Goal: Task Accomplishment & Management: Use online tool/utility

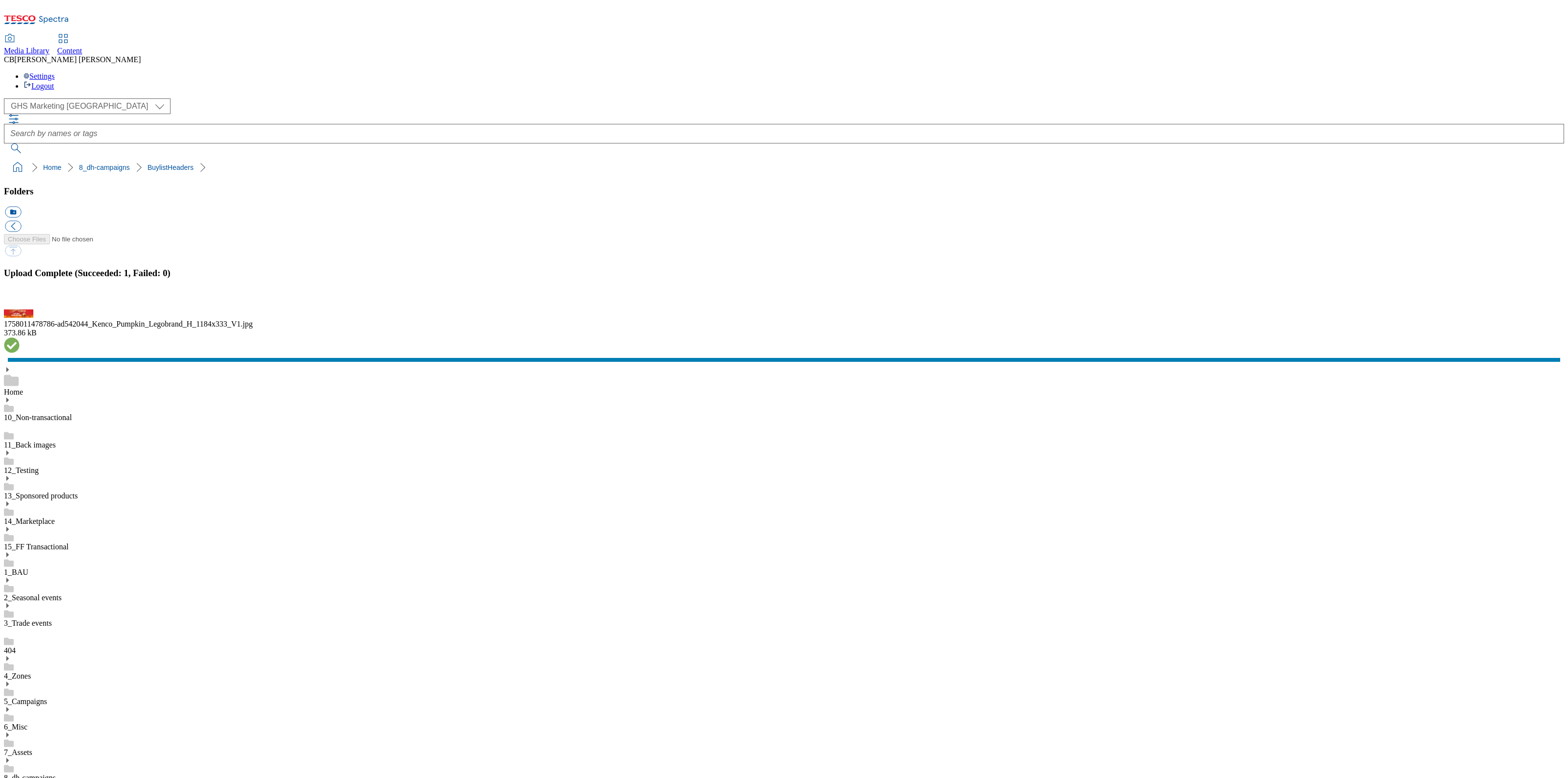
scroll to position [1, 0]
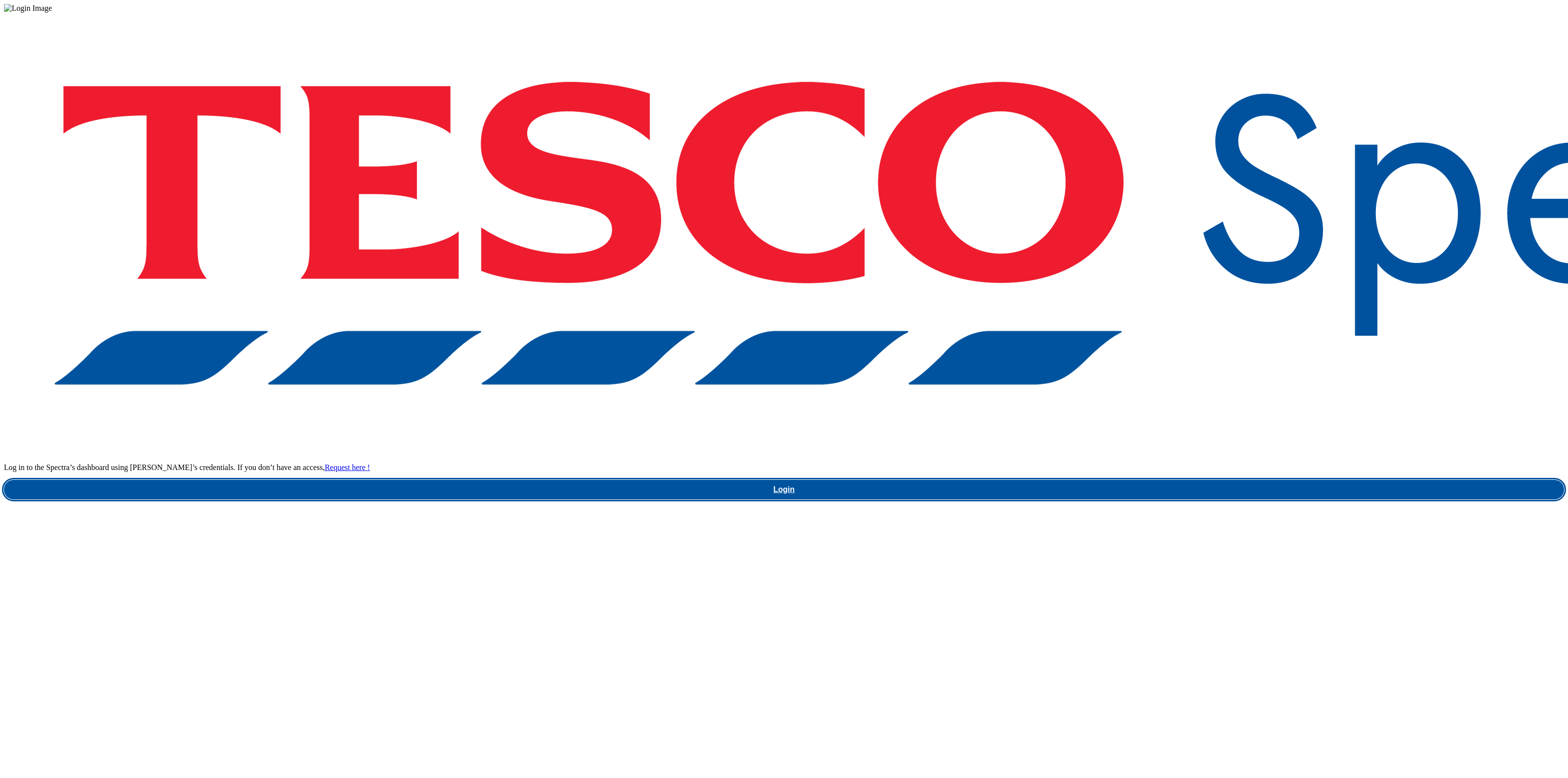
click at [1150, 480] on link "Login" at bounding box center [783, 490] width 1560 height 20
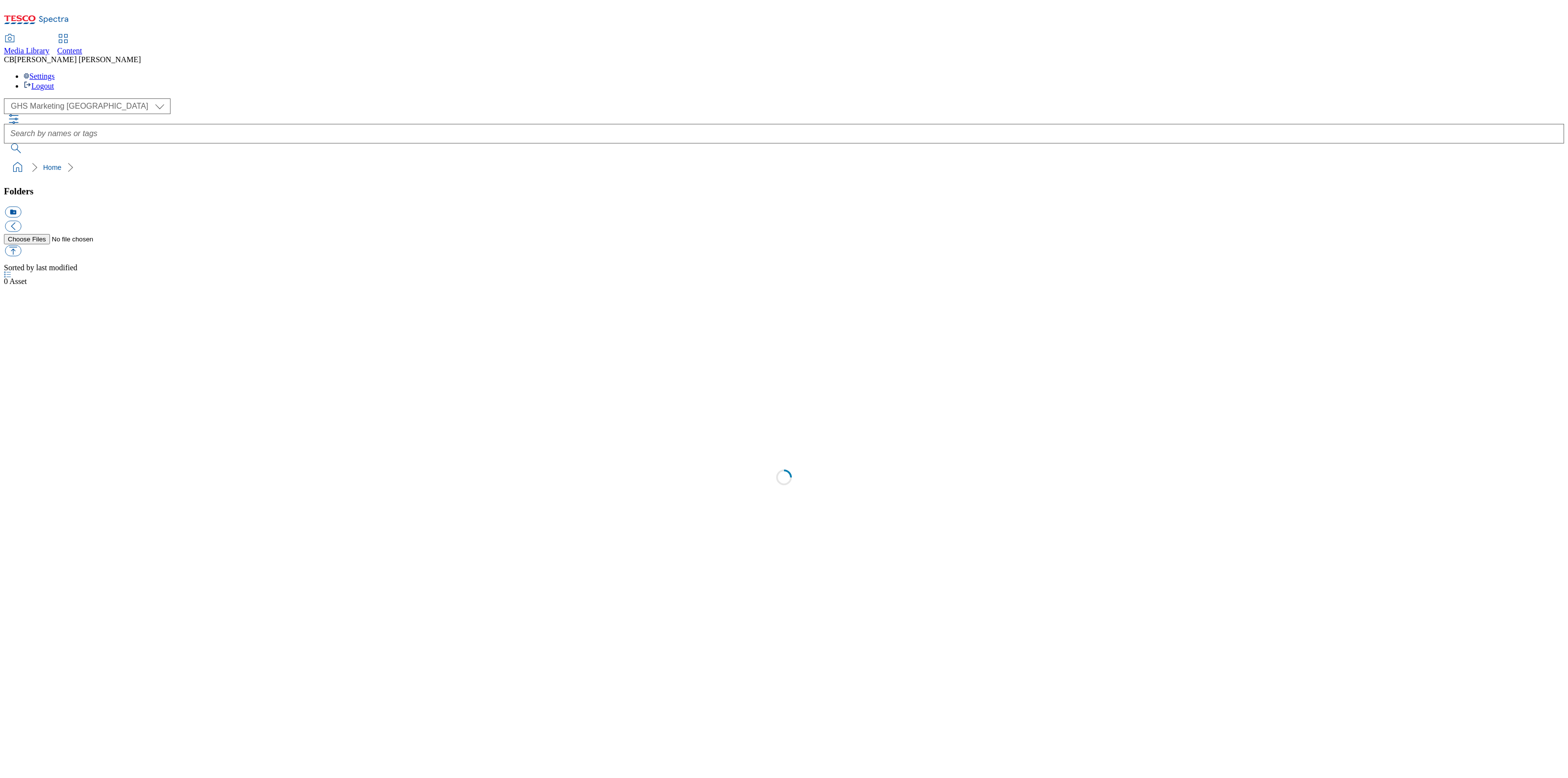
select select "flare-ghs-mktg"
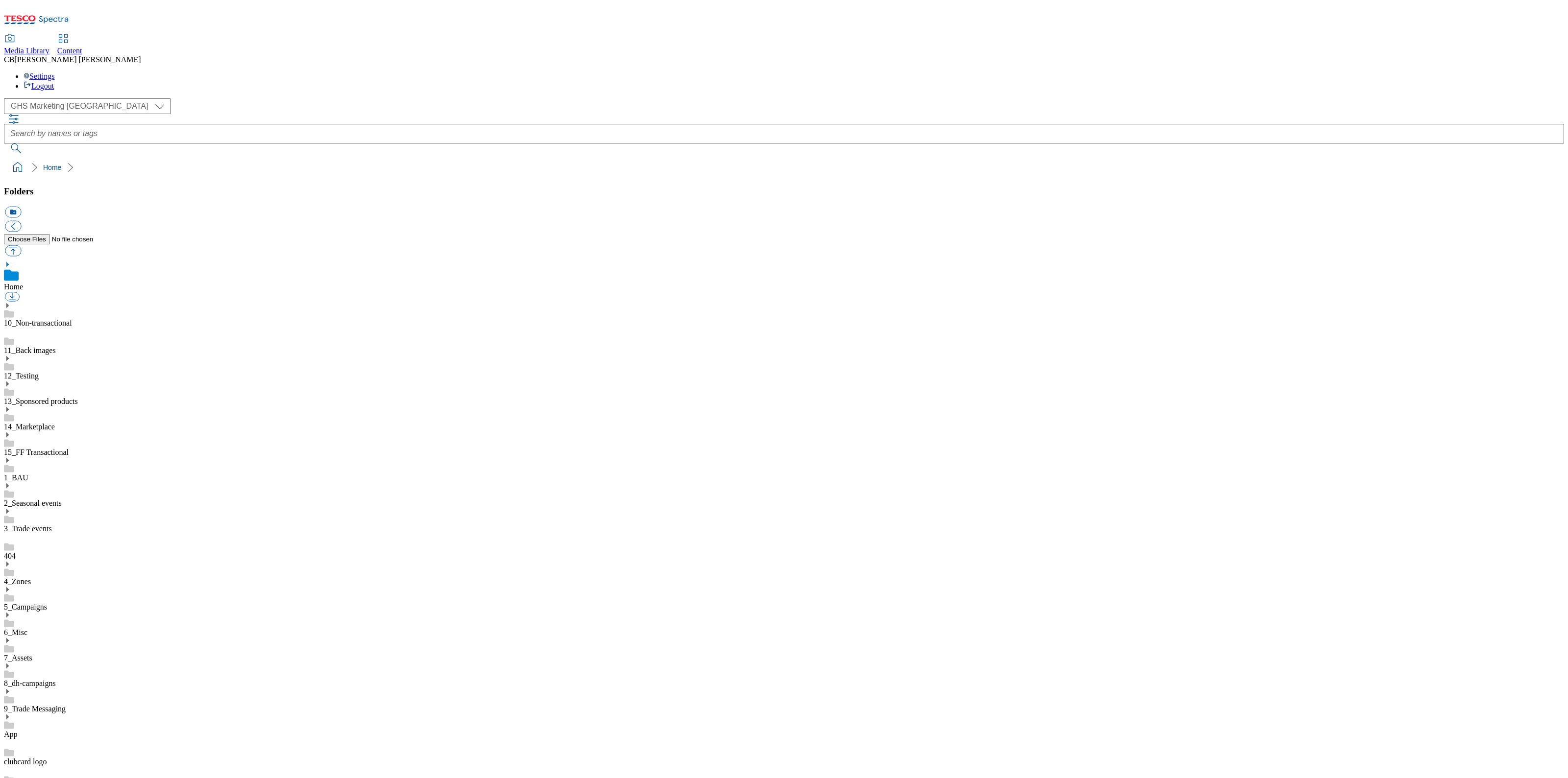
click at [9, 664] on use at bounding box center [8, 666] width 3 height 5
click at [52, 759] on link "BuylistHeaders" at bounding box center [28, 763] width 49 height 8
click at [21, 245] on button "button" at bounding box center [13, 251] width 16 height 11
type input "C:\fakepath\1757660986864-ad541952_Nivea_LegoBrand_H_1184x333_V2.jpg"
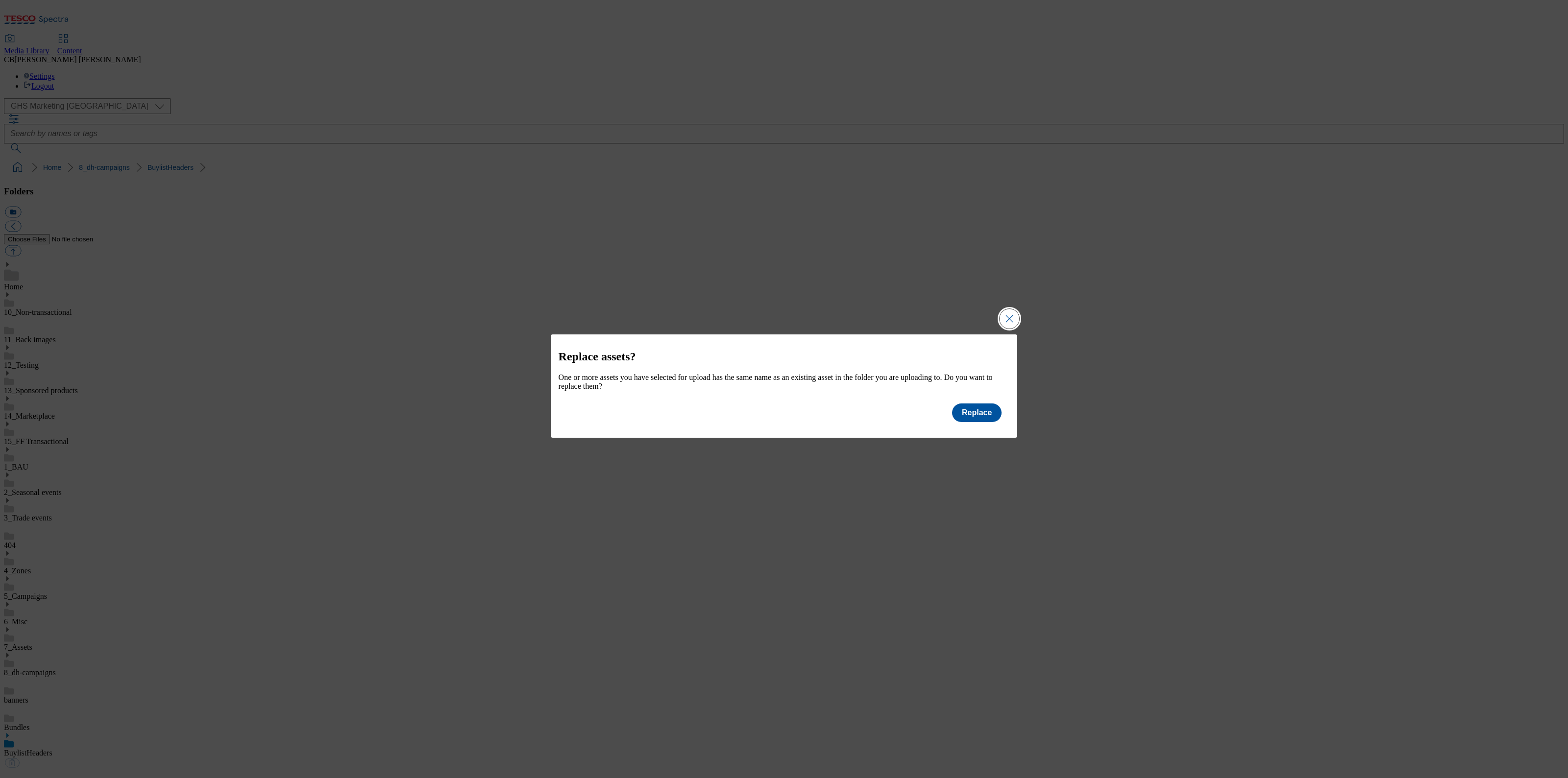
click at [1009, 315] on button "Close Modal" at bounding box center [1009, 318] width 20 height 20
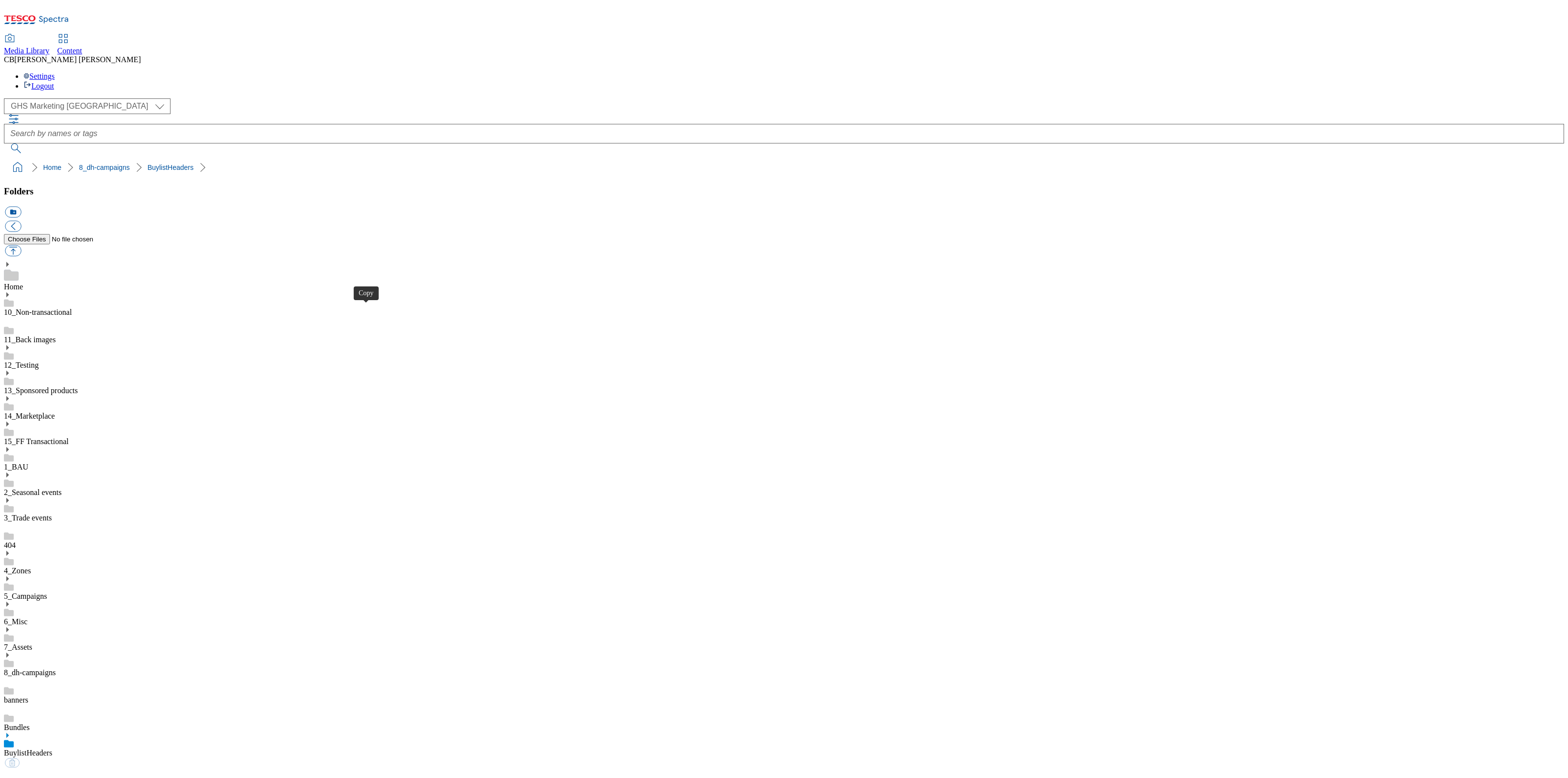
click at [21, 245] on button "button" at bounding box center [13, 251] width 16 height 11
type input "C:\fakepath\1757681036337-ad542139_Greggs_Legobrand_H_1184X333_V1.jpg"
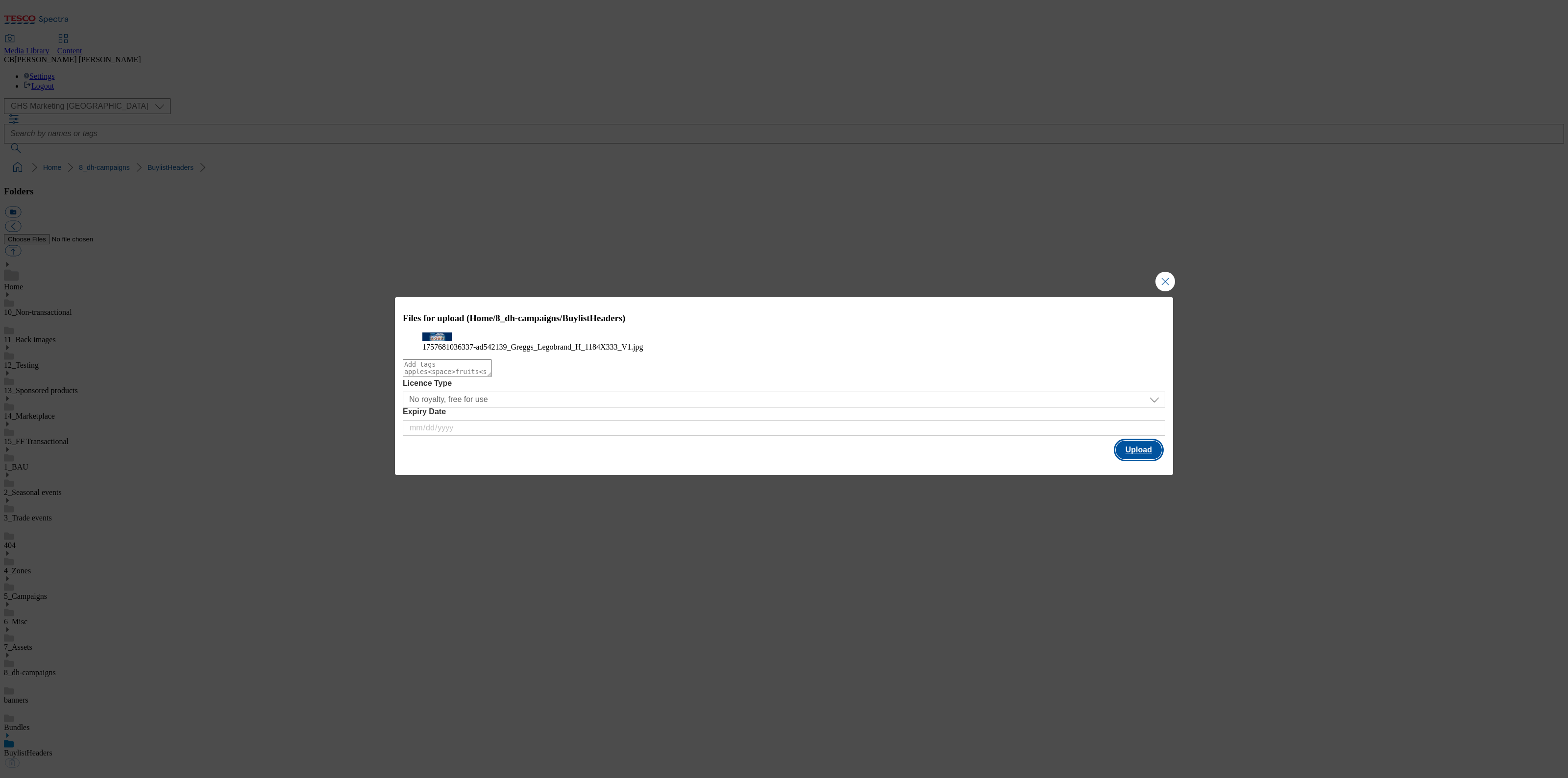
click at [1139, 460] on button "Upload" at bounding box center [1138, 450] width 46 height 19
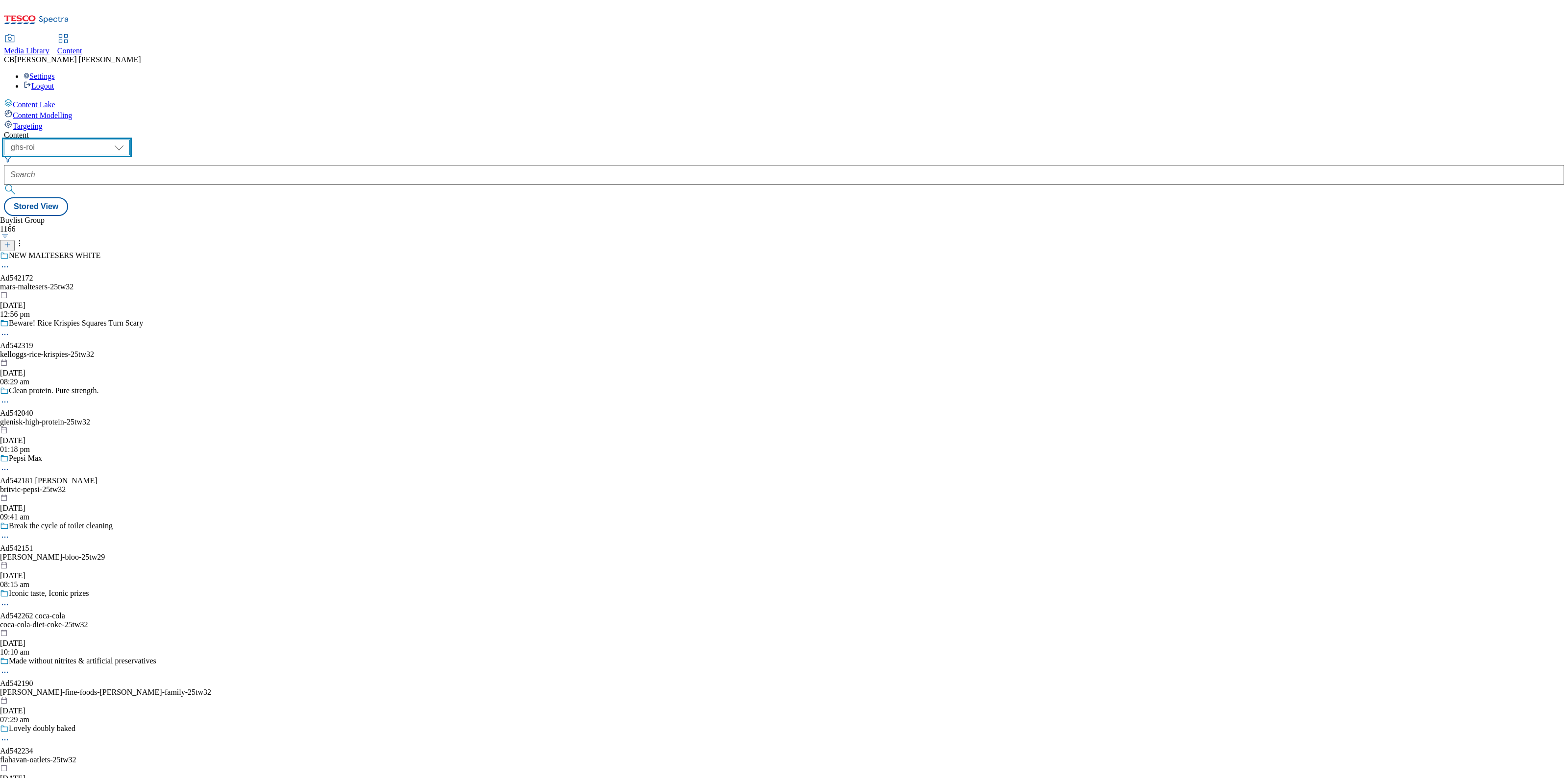
drag, startPoint x: 173, startPoint y: 77, endPoint x: 175, endPoint y: 82, distance: 5.4
click at [130, 140] on select "ghs-roi ghs-[GEOGRAPHIC_DATA]" at bounding box center [66, 147] width 126 height 16
select select "ghs-[GEOGRAPHIC_DATA]"
click at [128, 140] on select "ghs-roi ghs-[GEOGRAPHIC_DATA]" at bounding box center [66, 147] width 126 height 16
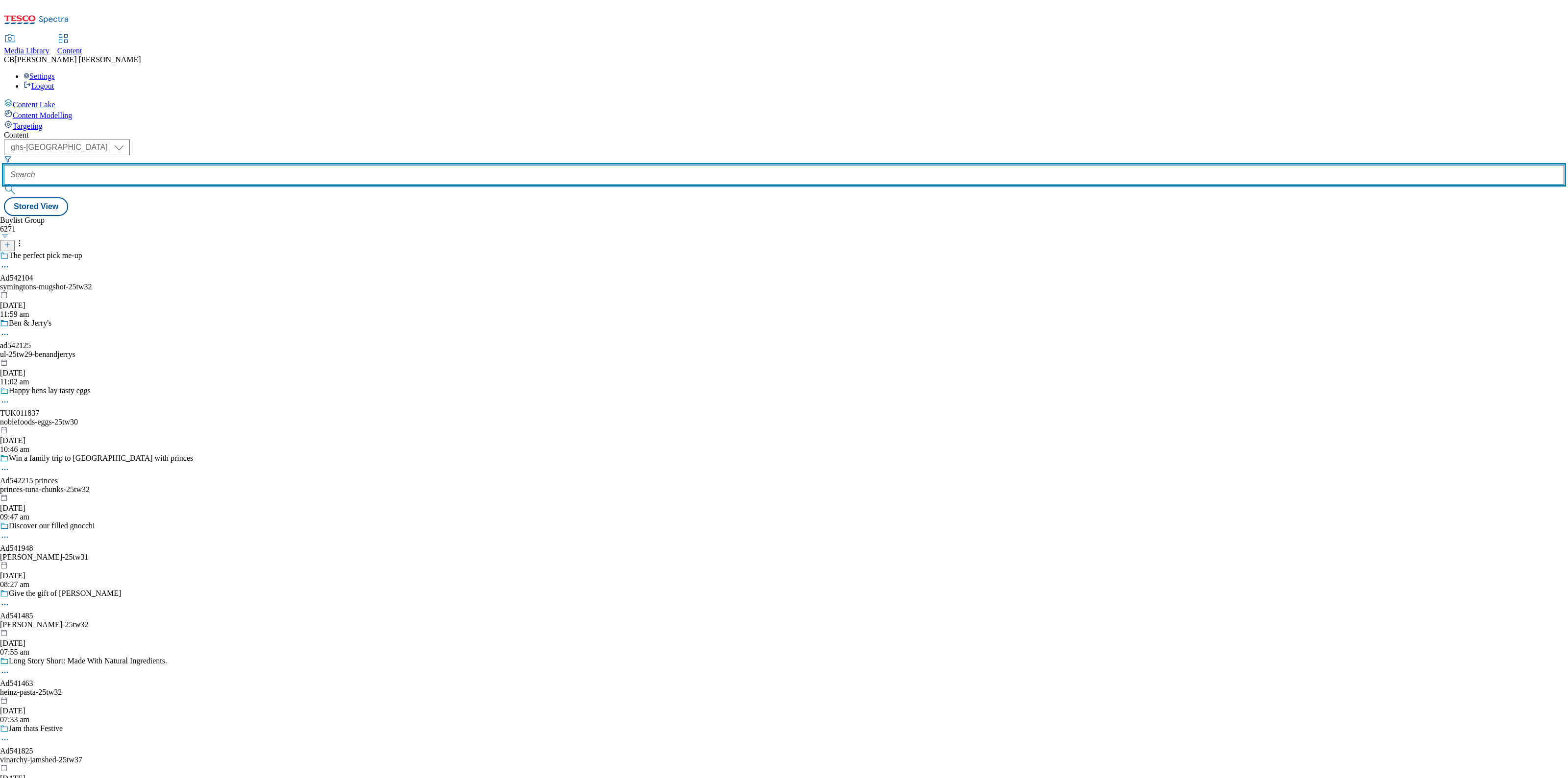
click at [223, 165] on input "text" at bounding box center [783, 175] width 1560 height 20
paste input "team-inspire-unica-[PERSON_NAME]-25tw30"
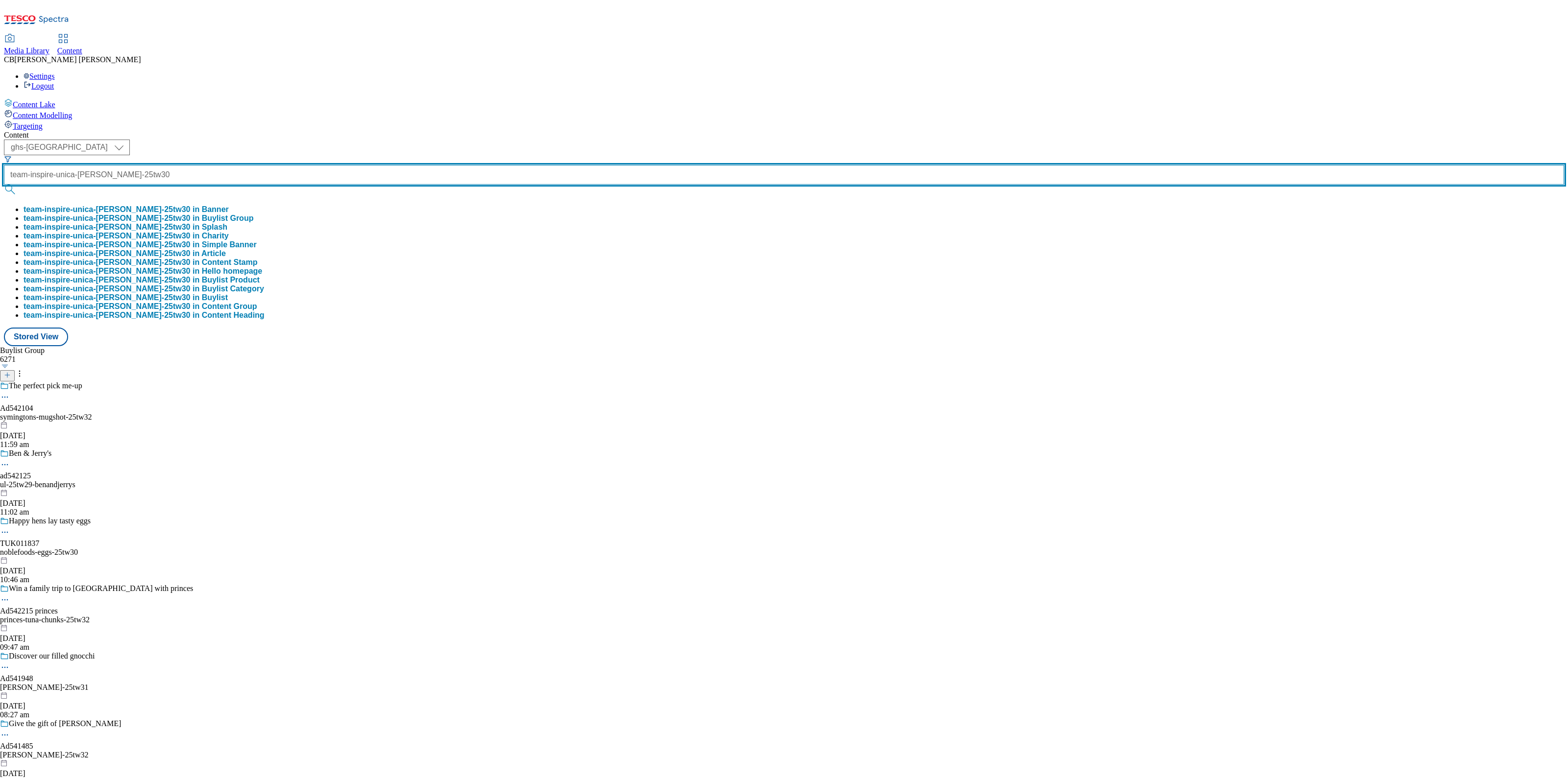
type input "team-inspire-unica-[PERSON_NAME]-25tw30"
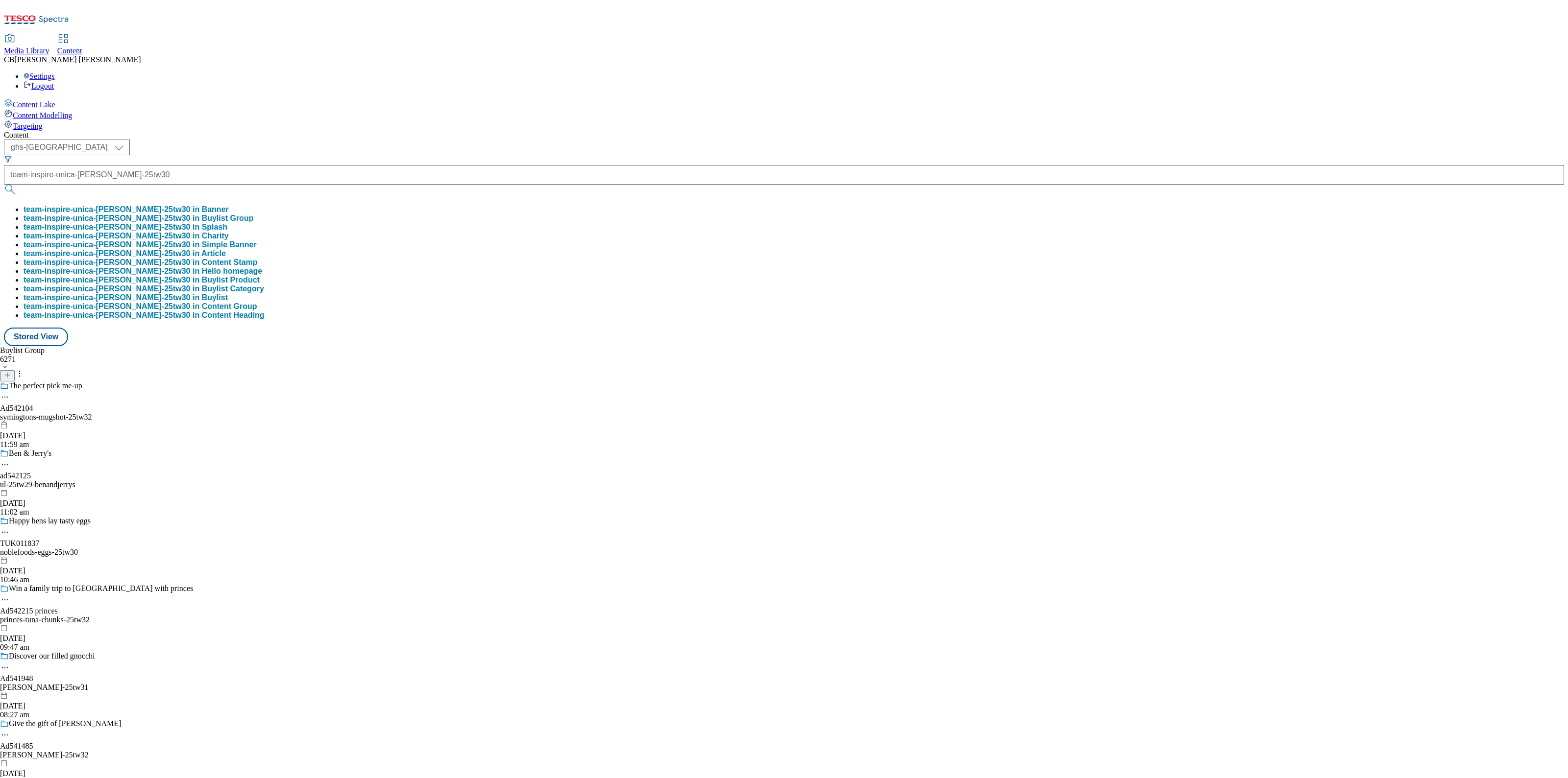
click at [253, 214] on button "team-inspire-unica-[PERSON_NAME]-25tw30 in Buylist Group" at bounding box center [139, 218] width 230 height 9
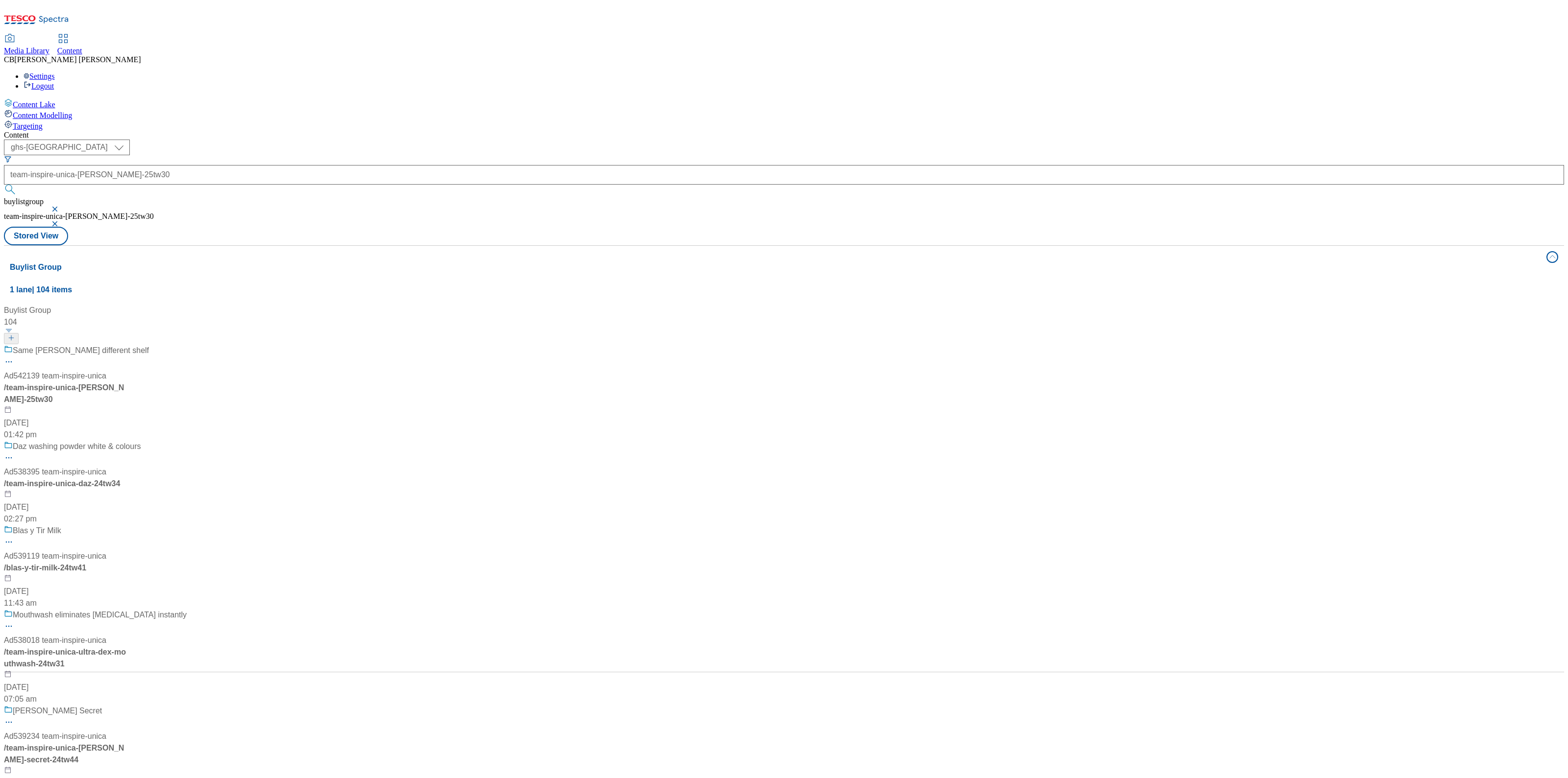
click at [197, 345] on div "Same [PERSON_NAME] different shelf Ad542139 team-inspire-unica / team-inspire-u…" at bounding box center [100, 393] width 193 height 96
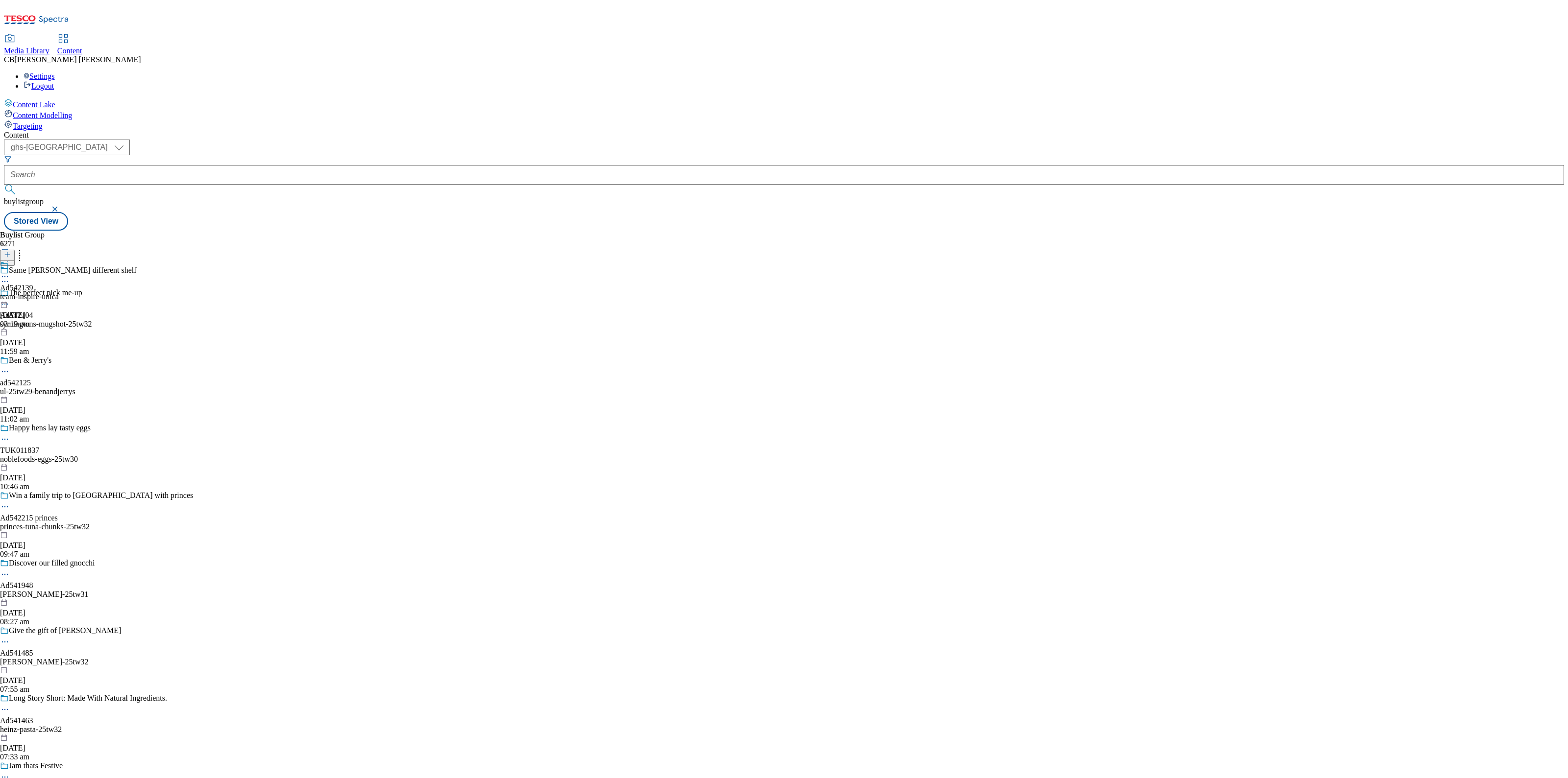
click at [59, 261] on div "Ad542139 team-inspire-unica [DATE] 03:19 pm" at bounding box center [29, 295] width 59 height 68
click at [10, 294] on icon at bounding box center [4, 299] width 10 height 10
click at [45, 314] on button "Edit" at bounding box center [33, 320] width 26 height 11
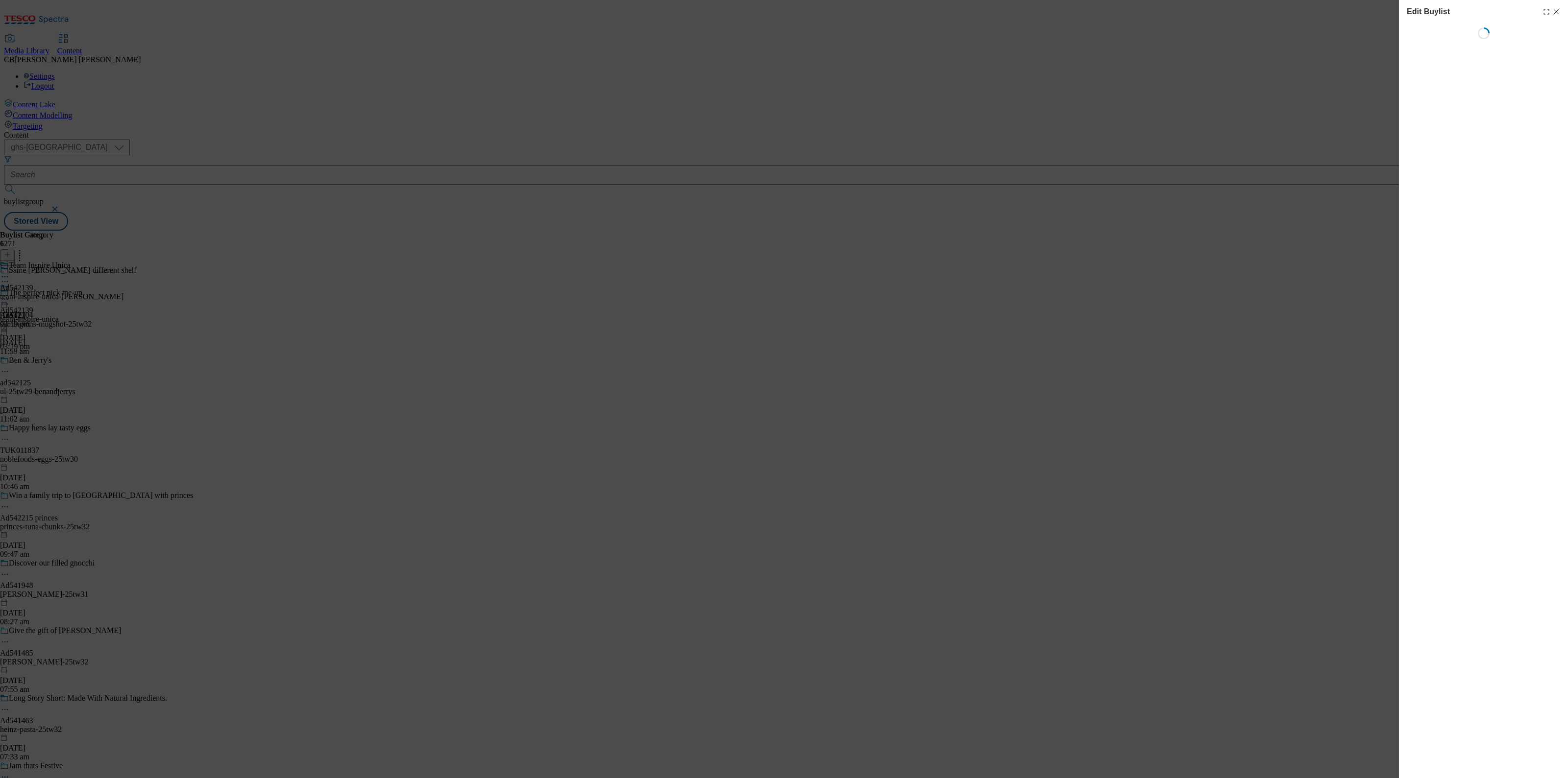
select select "tactical"
select select "supplier funded short term 1-3 weeks"
select select "dunnhumby"
select select "Banner"
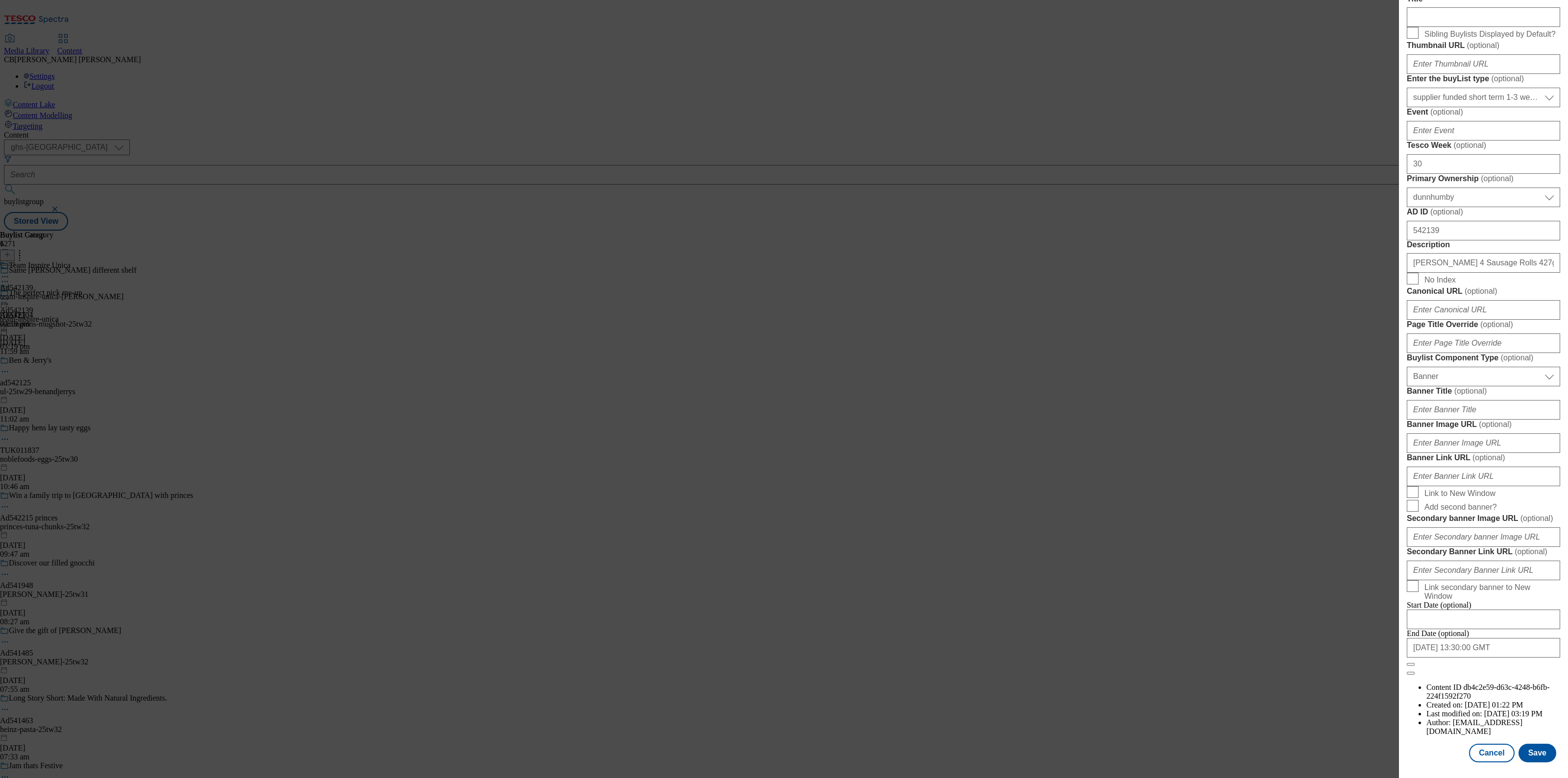
scroll to position [707, 0]
click at [1472, 433] on input "Banner Image URL ( optional )" at bounding box center [1483, 443] width 153 height 20
paste input "[URL][DOMAIN_NAME]"
type input "[URL][DOMAIN_NAME]"
click at [1516, 420] on label "Banner Image URL ( optional )" at bounding box center [1483, 424] width 153 height 10
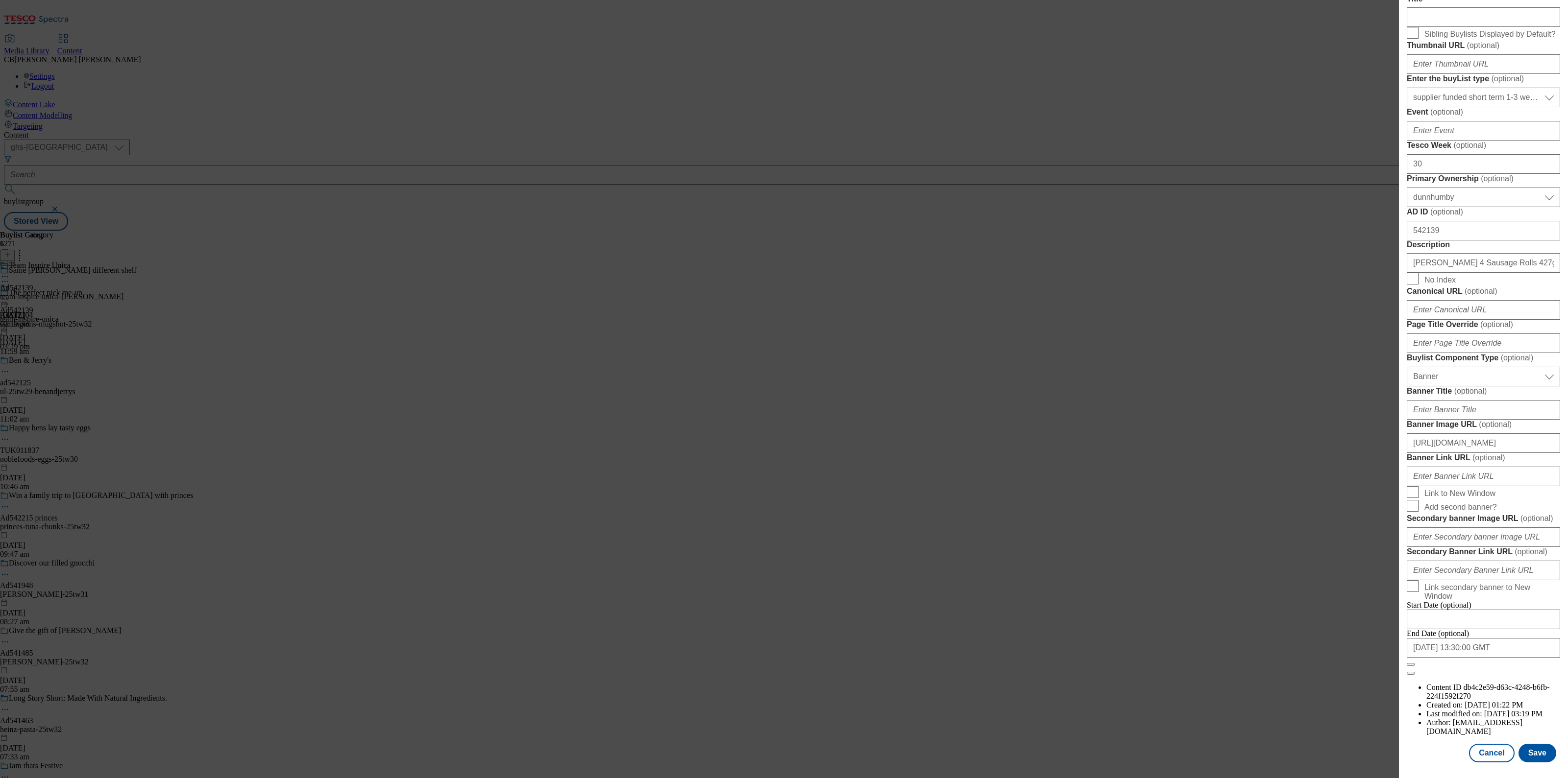
click at [1516, 433] on input "[URL][DOMAIN_NAME]" at bounding box center [1483, 443] width 153 height 20
click at [1539, 744] on button "Save" at bounding box center [1537, 753] width 38 height 19
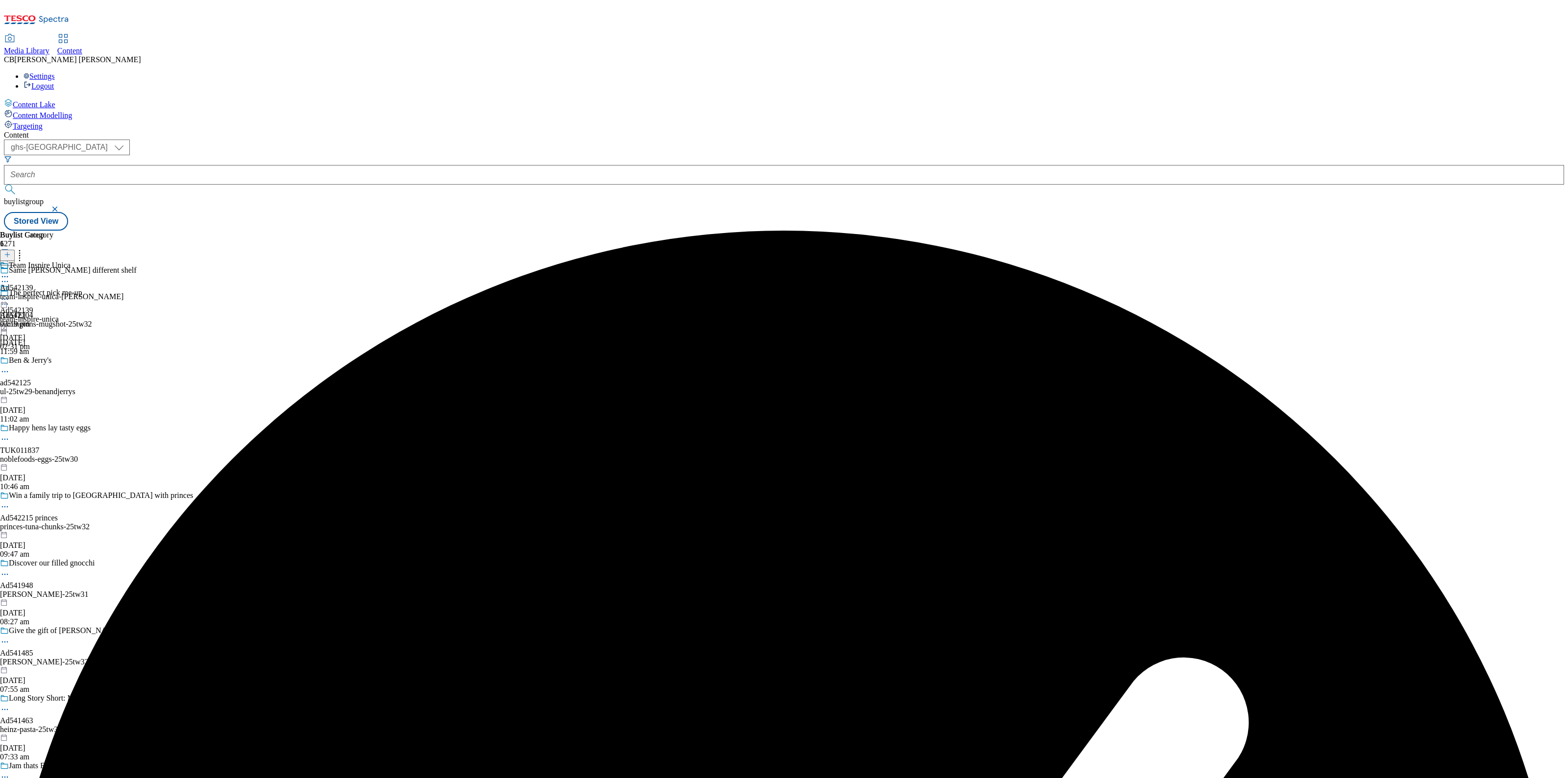
click at [8, 299] on circle at bounding box center [8, 299] width 1 height 1
click at [57, 359] on button "Preview" at bounding box center [38, 364] width 38 height 11
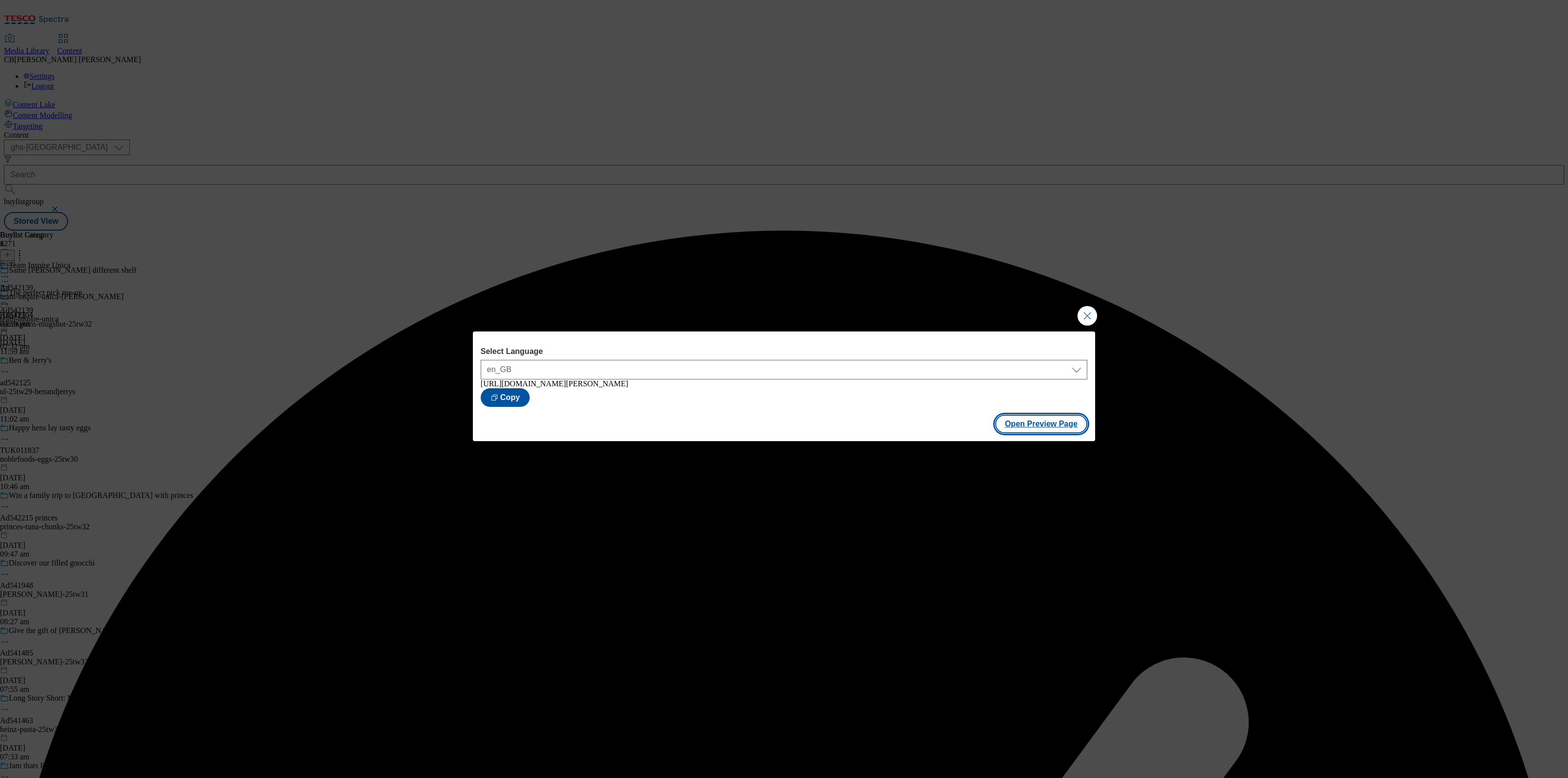
click at [1030, 428] on button "Open Preview Page" at bounding box center [1041, 424] width 93 height 19
click at [1085, 320] on button "Close Modal" at bounding box center [1087, 316] width 20 height 20
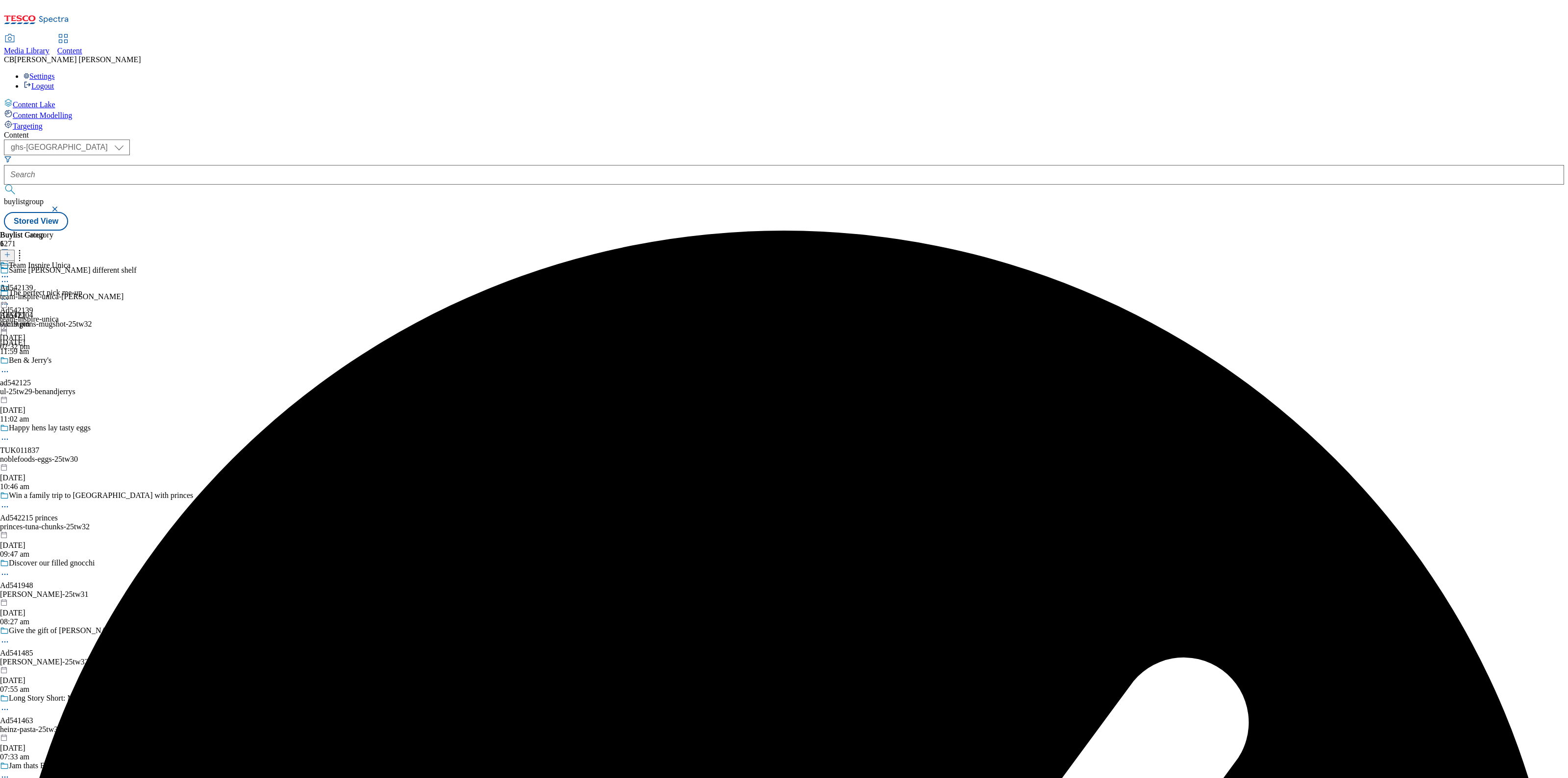
click at [10, 294] on icon at bounding box center [4, 299] width 10 height 10
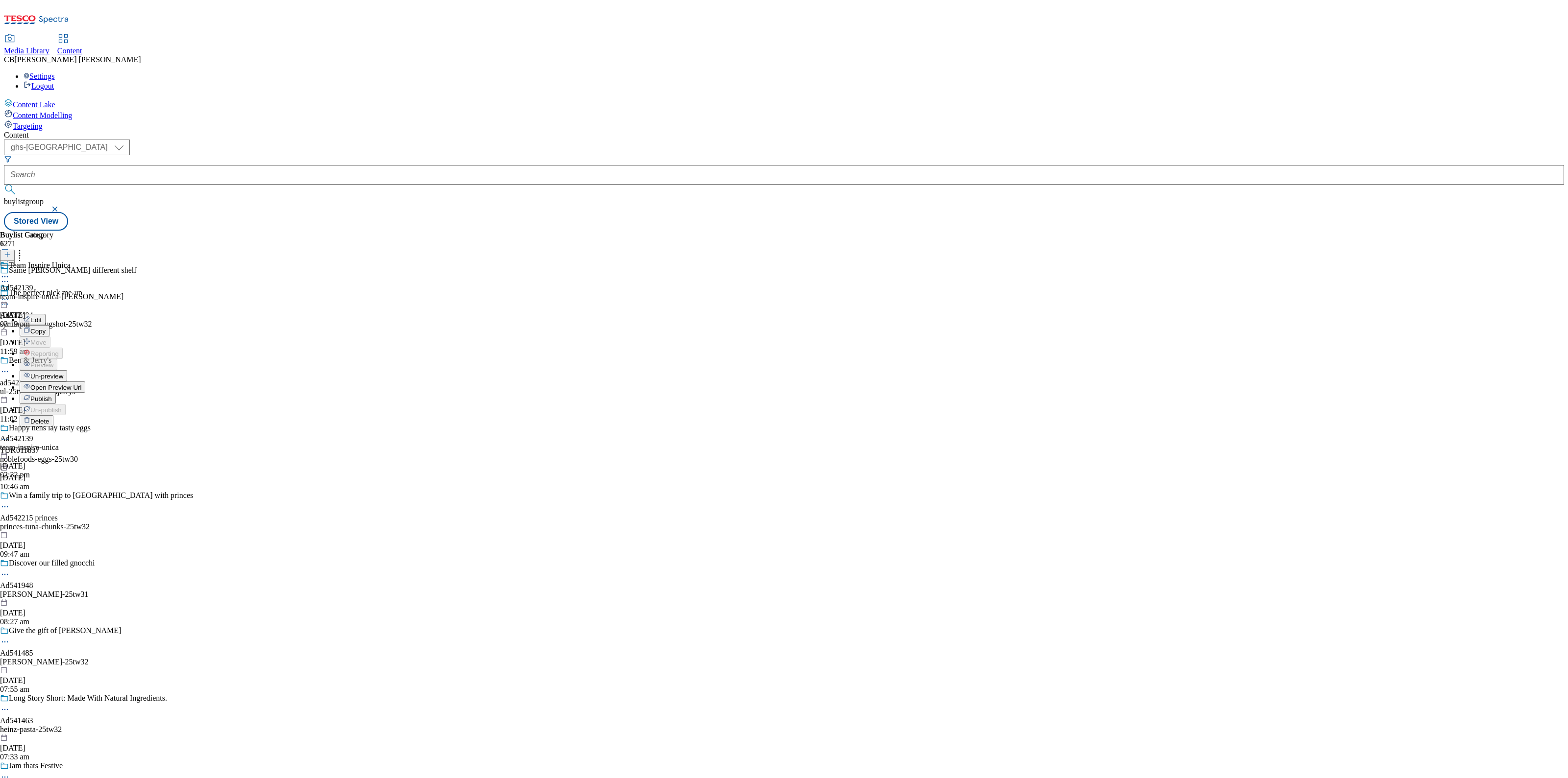
click at [52, 395] on span "Publish" at bounding box center [41, 399] width 22 height 8
